Goal: Information Seeking & Learning: Learn about a topic

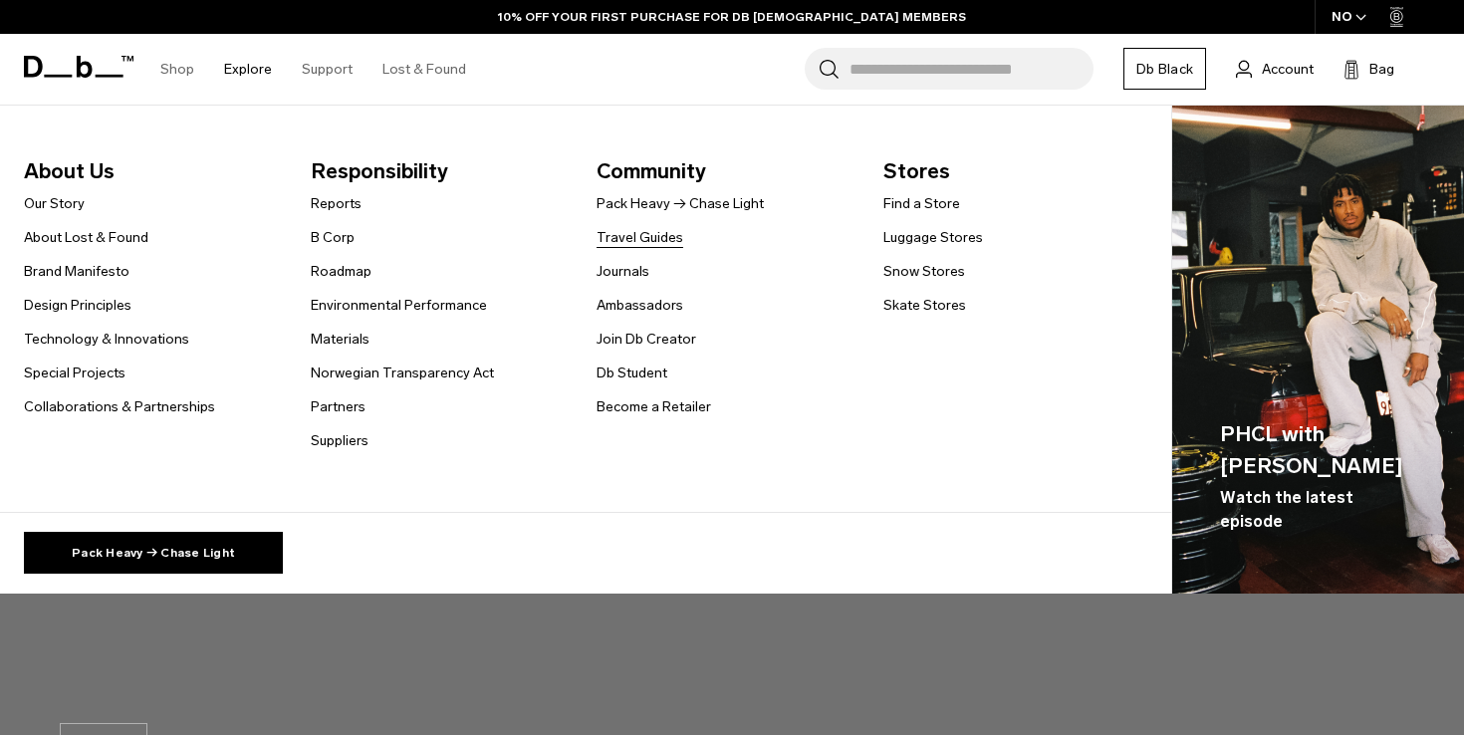
click at [629, 247] on link "Travel Guides" at bounding box center [639, 237] width 87 height 21
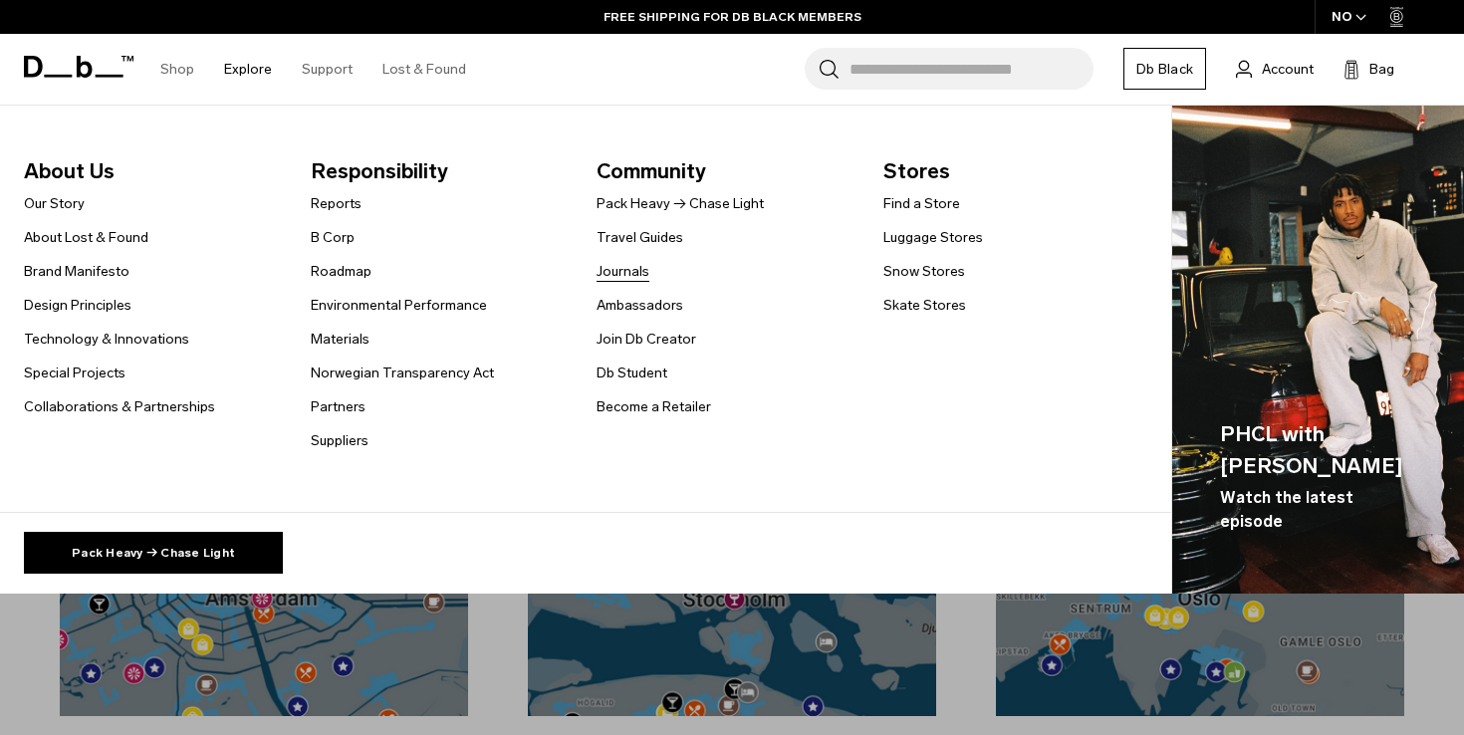
click at [629, 274] on link "Journals" at bounding box center [622, 271] width 53 height 21
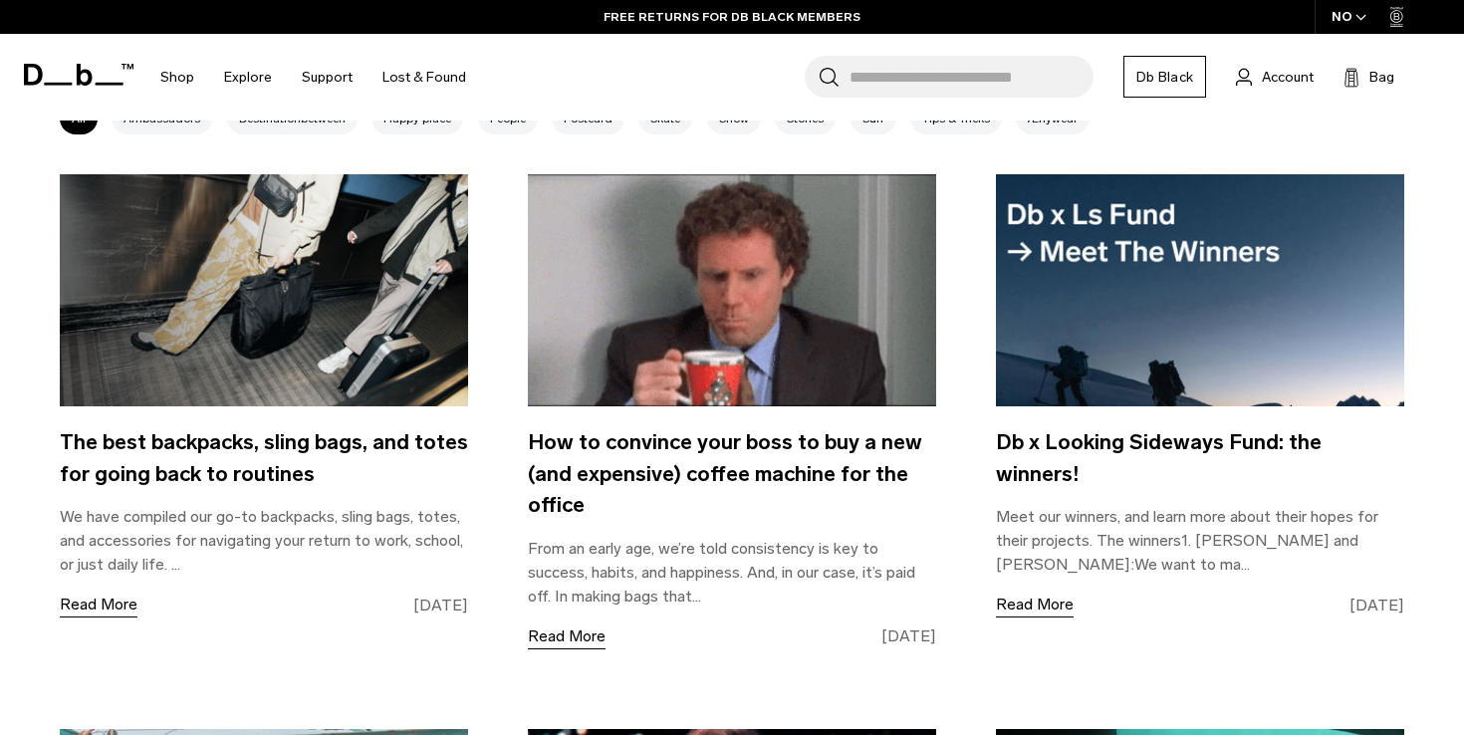
scroll to position [864, 0]
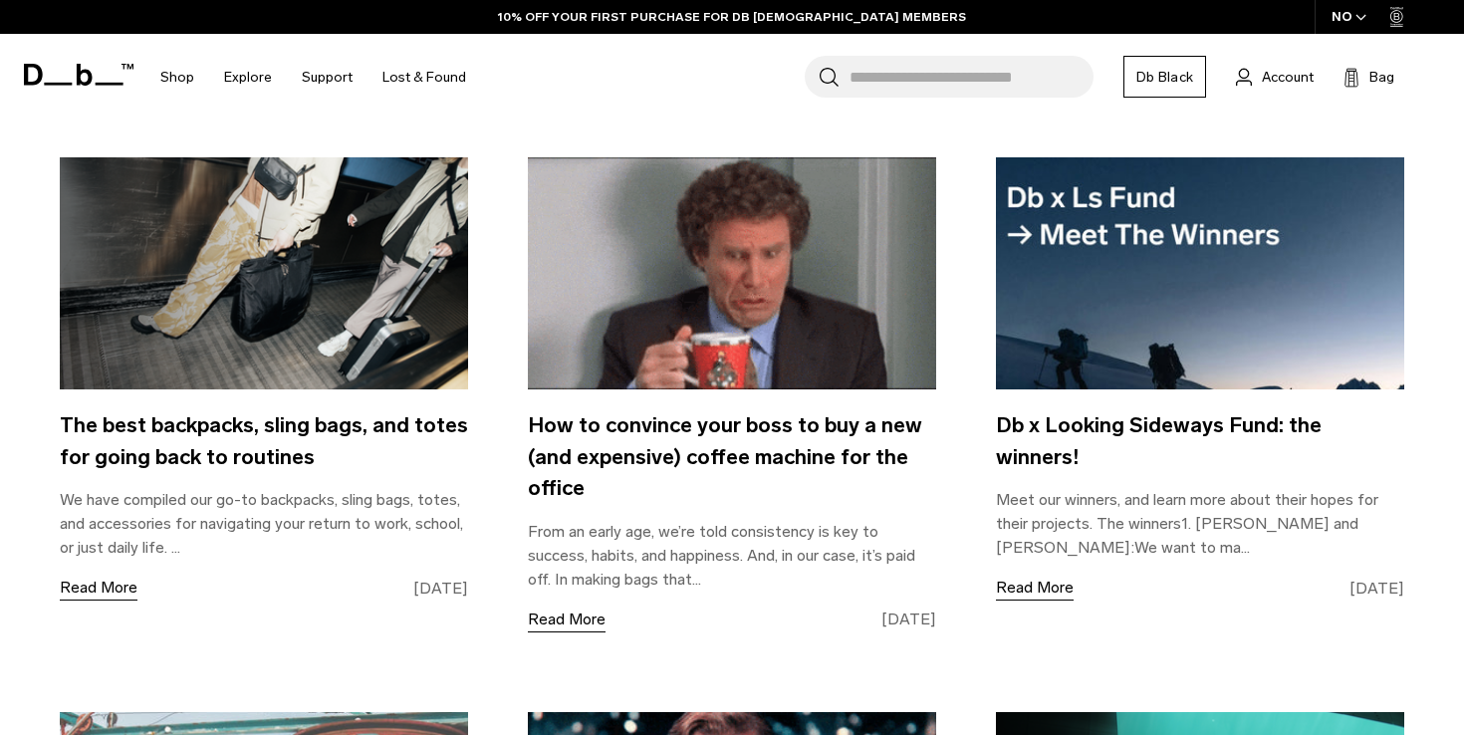
click at [640, 356] on img at bounding box center [732, 273] width 408 height 233
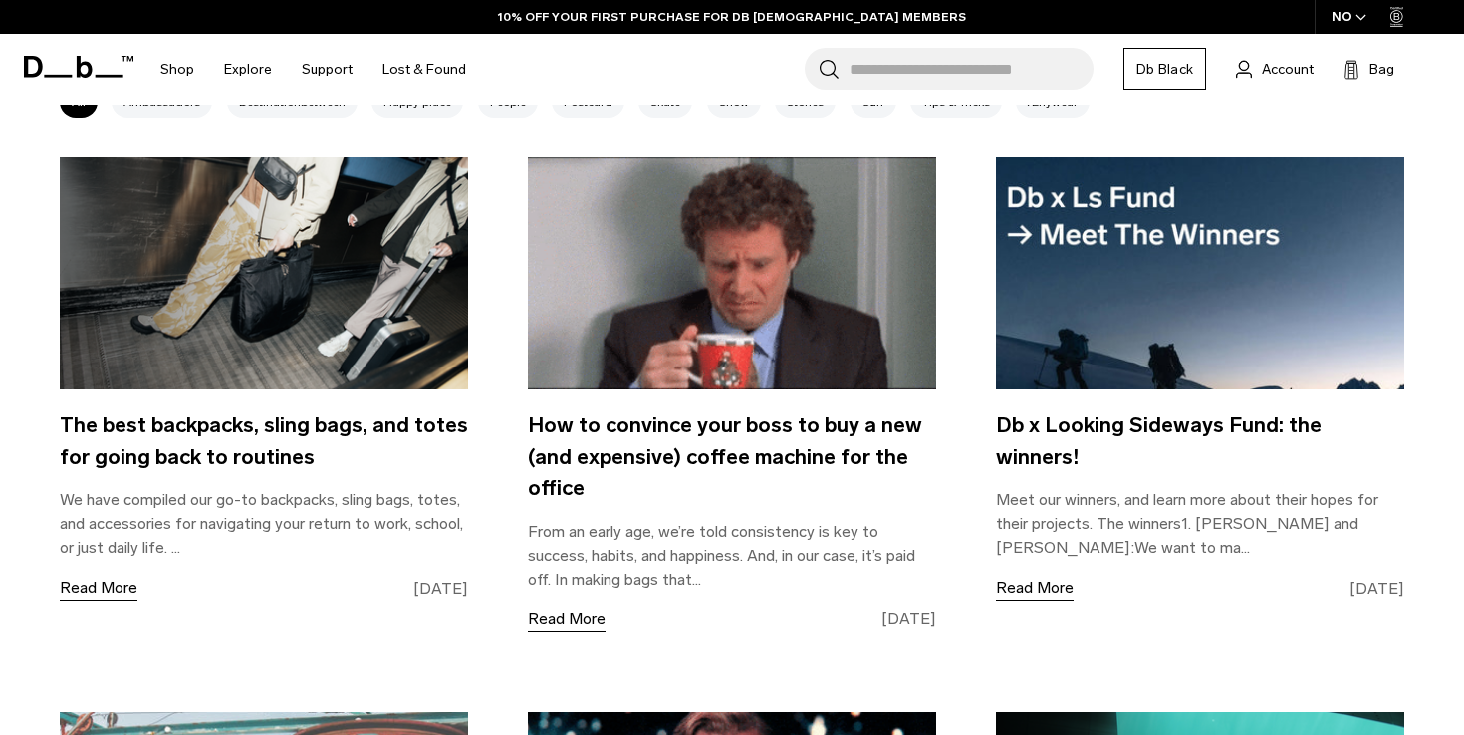
scroll to position [864, 0]
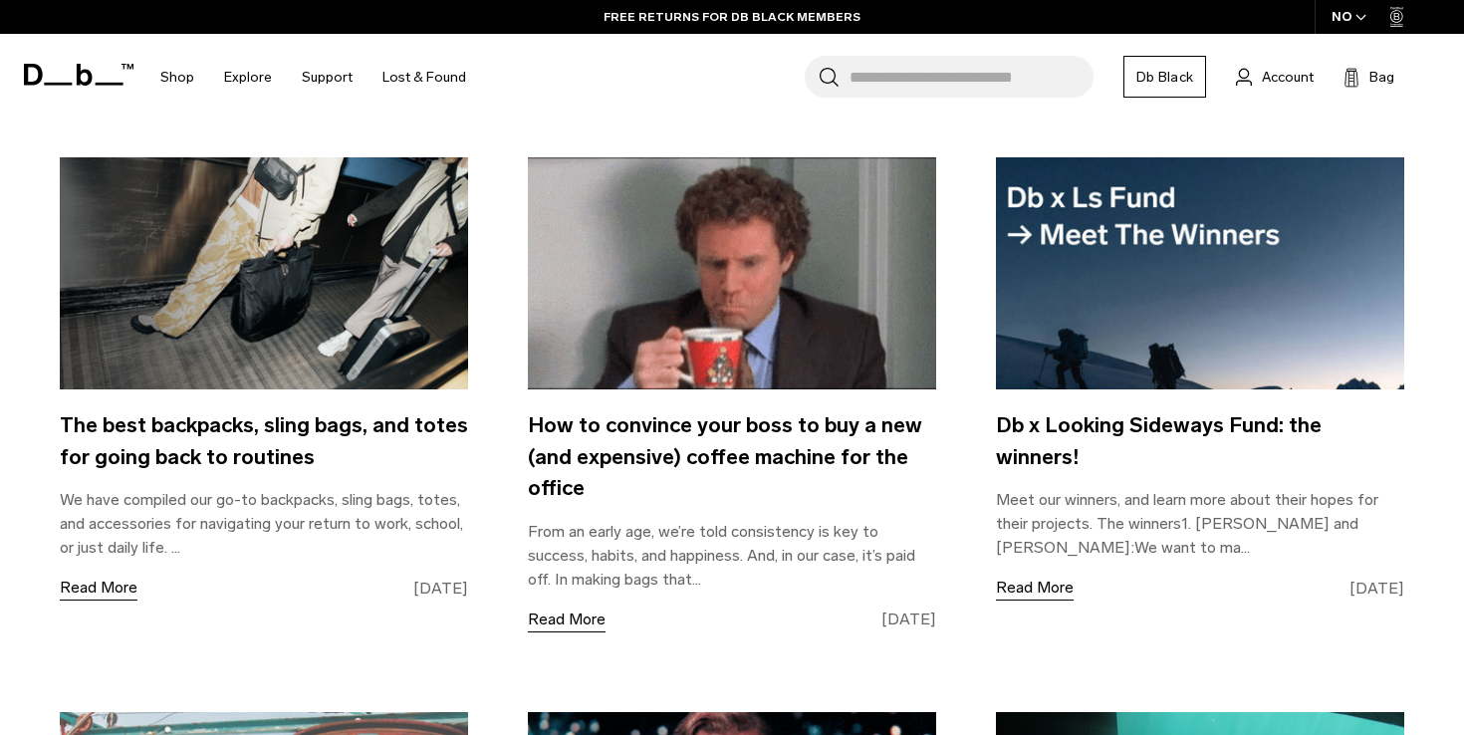
scroll to position [801, 0]
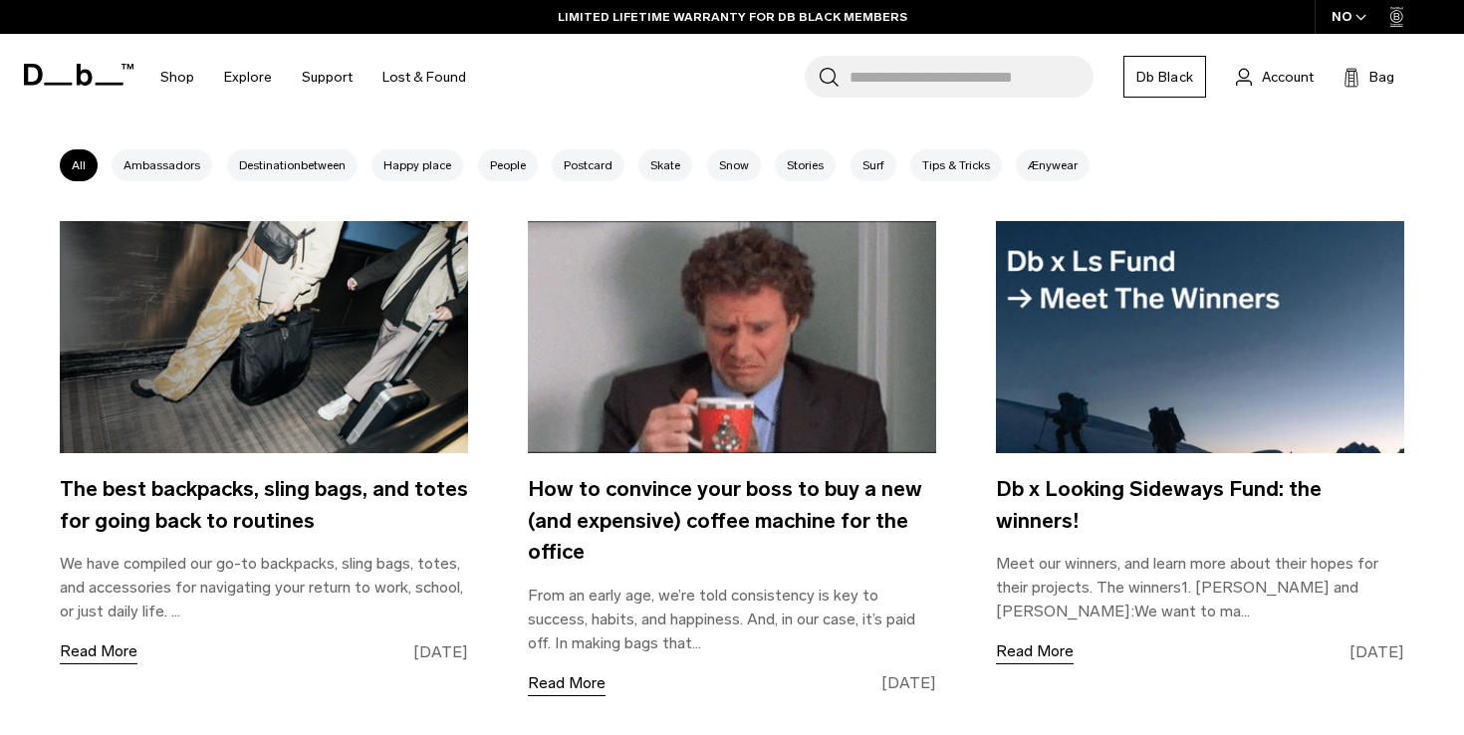
click at [271, 324] on img at bounding box center [264, 337] width 408 height 233
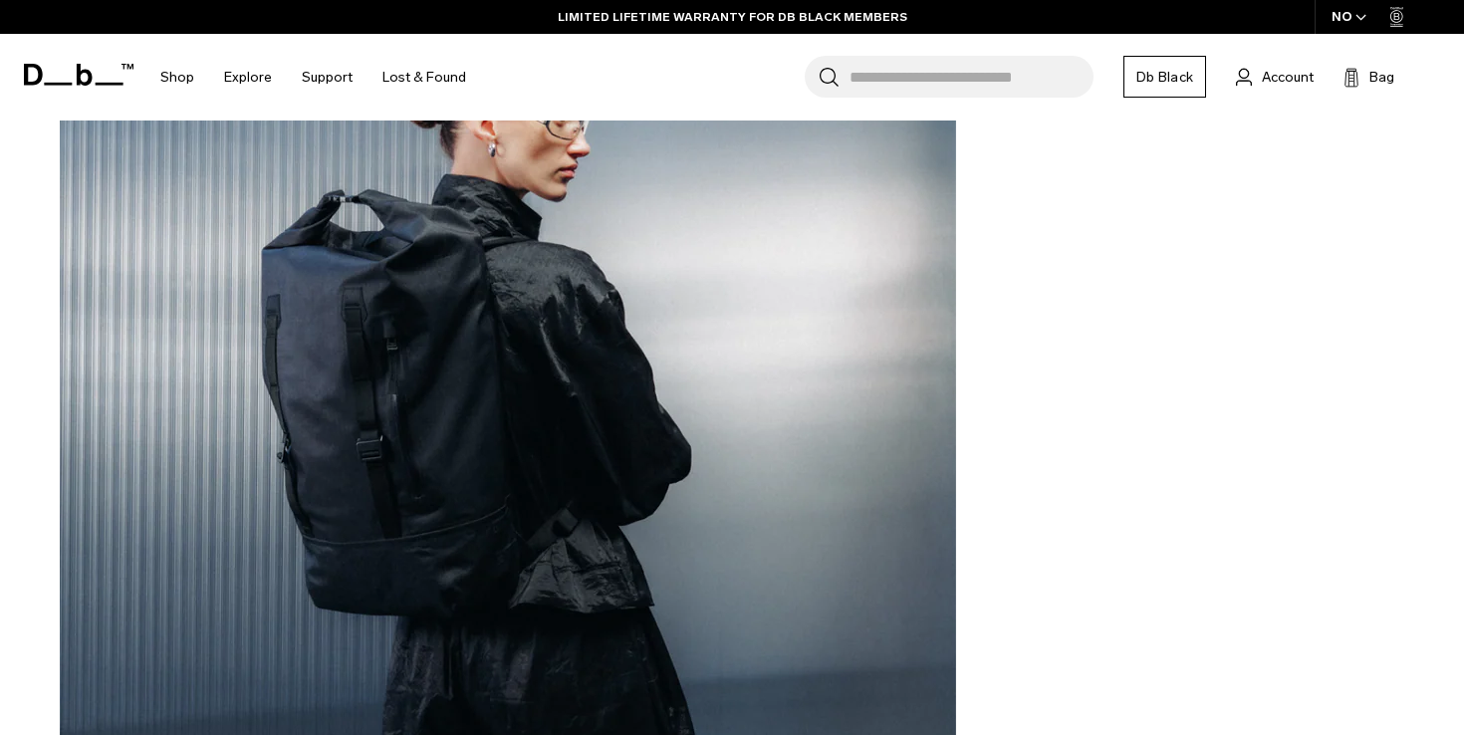
scroll to position [3870, 0]
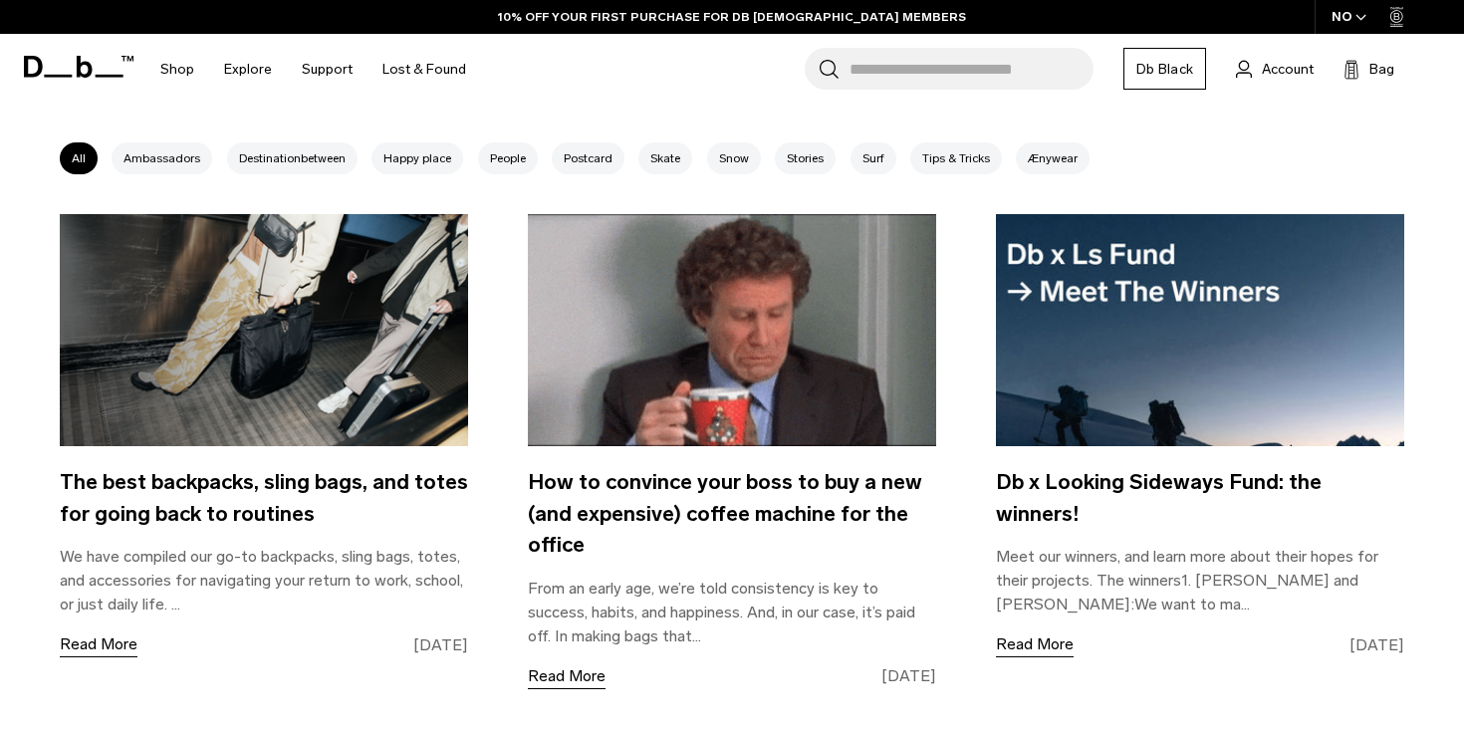
scroll to position [801, 0]
